Goal: Task Accomplishment & Management: Complete application form

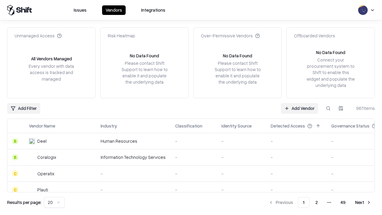
click at [299, 108] on link "Add Vendor" at bounding box center [298, 108] width 37 height 11
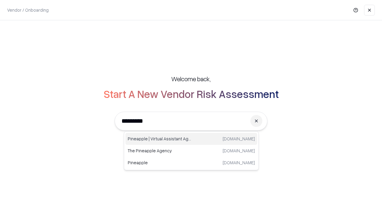
click at [191, 139] on div "Pineapple | Virtual Assistant Agency [DOMAIN_NAME]" at bounding box center [191, 139] width 132 height 12
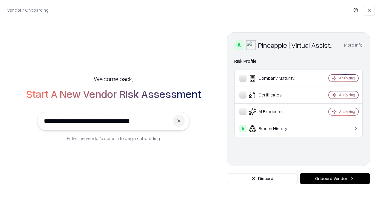
type input "**********"
click at [334, 178] on button "Onboard Vendor" at bounding box center [335, 178] width 70 height 11
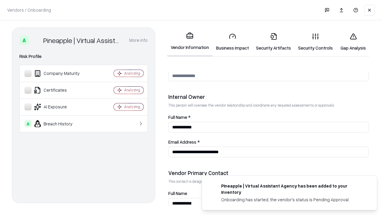
scroll to position [309, 0]
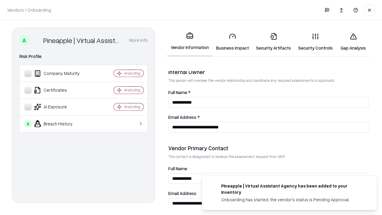
click at [232, 42] on link "Business Impact" at bounding box center [232, 42] width 40 height 28
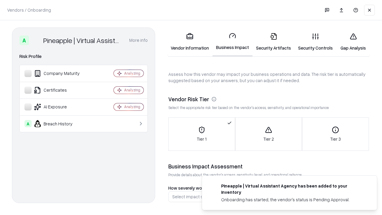
click at [273, 42] on link "Security Artifacts" at bounding box center [273, 42] width 42 height 28
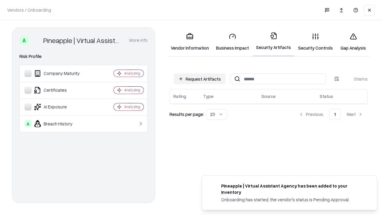
click at [199, 79] on button "Request Artifacts" at bounding box center [199, 78] width 52 height 11
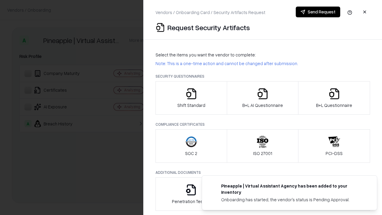
click at [191, 98] on icon "button" at bounding box center [191, 94] width 12 height 12
click at [317, 12] on button "Send Request" at bounding box center [317, 12] width 44 height 11
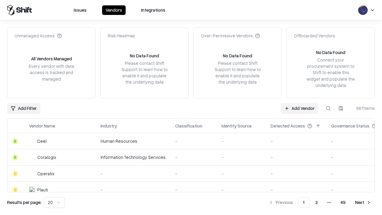
click at [328, 108] on button at bounding box center [327, 108] width 11 height 11
type input "**********"
click at [194, 202] on div "Tier 1" at bounding box center [193, 205] width 37 height 6
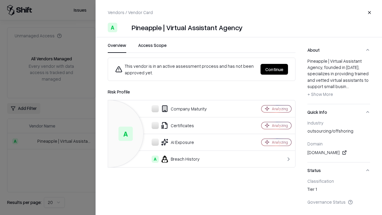
click at [274, 69] on button "Continue" at bounding box center [273, 69] width 27 height 11
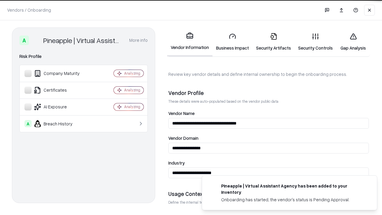
click at [273, 42] on link "Security Artifacts" at bounding box center [273, 42] width 42 height 28
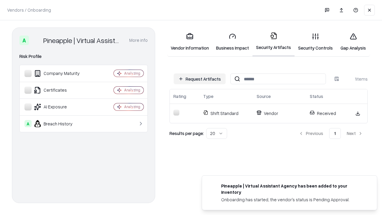
click at [353, 42] on link "Gap Analysis" at bounding box center [353, 42] width 34 height 28
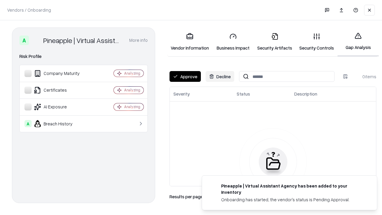
click at [185, 76] on button "Approve" at bounding box center [184, 76] width 31 height 11
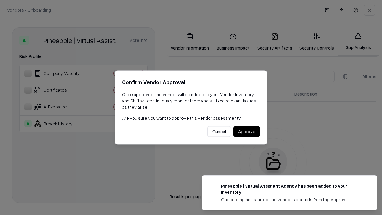
click at [246, 131] on button "Approve" at bounding box center [246, 131] width 27 height 11
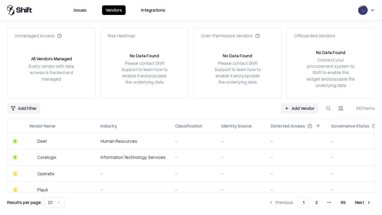
type input "**********"
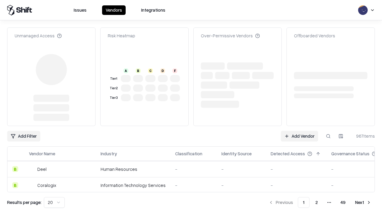
click at [299, 131] on link "Add Vendor" at bounding box center [298, 136] width 37 height 11
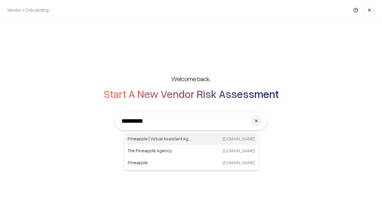
click at [191, 139] on div "Pineapple | Virtual Assistant Agency [DOMAIN_NAME]" at bounding box center [191, 139] width 132 height 12
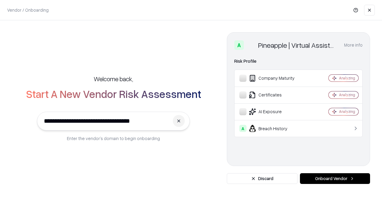
type input "**********"
click at [334, 178] on button "Onboard Vendor" at bounding box center [335, 178] width 70 height 11
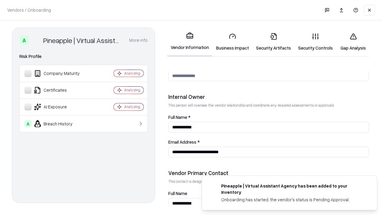
scroll to position [309, 0]
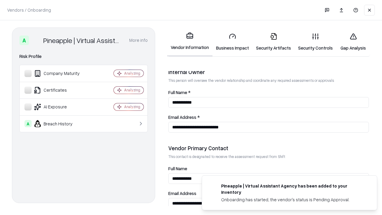
click at [353, 42] on link "Gap Analysis" at bounding box center [353, 42] width 34 height 28
